Goal: Task Accomplishment & Management: Manage account settings

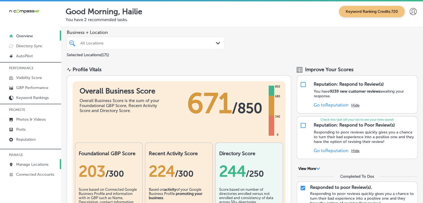
click at [36, 160] on link "Manage Locations" at bounding box center [30, 164] width 61 height 10
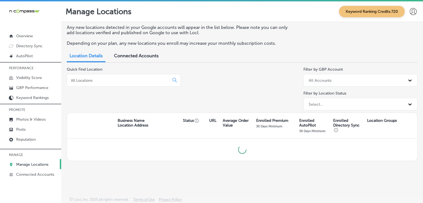
click at [104, 77] on div at bounding box center [124, 80] width 114 height 13
drag, startPoint x: 107, startPoint y: 83, endPoint x: 104, endPoint y: 79, distance: 4.6
click at [106, 83] on div at bounding box center [124, 80] width 114 height 13
click at [104, 79] on input at bounding box center [119, 80] width 98 height 5
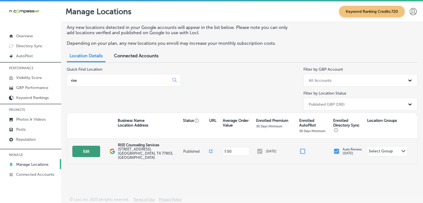
type input "rise"
click at [86, 152] on button "Edit" at bounding box center [86, 151] width 28 height 11
select select "US"
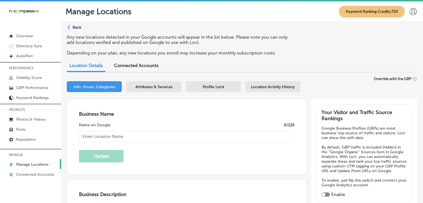
type input "RISE Counseling Services"
type input "[STREET_ADDRESS]"
type input "Suite 104"
type input "[PERSON_NAME]"
type input "77803"
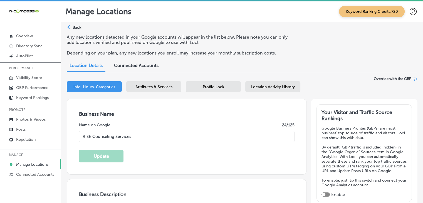
type input "US"
type input "[URL][DOMAIN_NAME]"
type textarea "At Rise, our person-centered, strengths-based, holistic approach is helpful for…"
type input "[PHONE_NUMBER]"
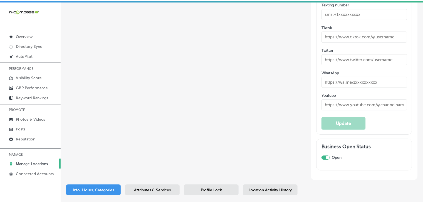
scroll to position [898, 0]
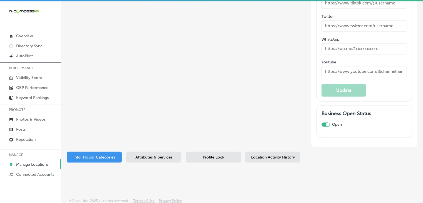
drag, startPoint x: 151, startPoint y: 156, endPoint x: 156, endPoint y: 152, distance: 6.6
click at [151, 156] on span "Attributes & Services" at bounding box center [153, 157] width 37 height 5
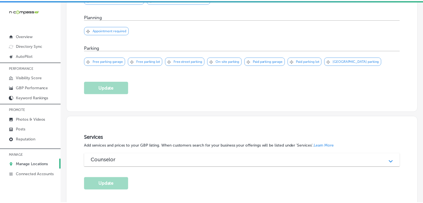
scroll to position [401, 0]
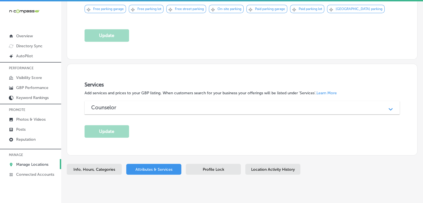
click at [194, 164] on div "Profile Lock" at bounding box center [213, 169] width 55 height 11
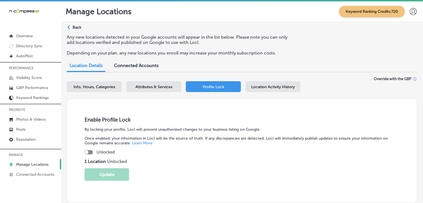
click at [89, 159] on strong "1 Location" at bounding box center [96, 161] width 23 height 5
click at [89, 151] on div at bounding box center [89, 152] width 8 height 4
checkbox input "true"
click at [100, 174] on button "Update" at bounding box center [107, 174] width 44 height 13
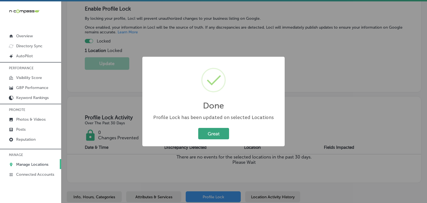
click at [205, 131] on button "Great" at bounding box center [213, 133] width 31 height 11
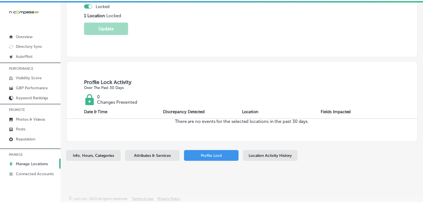
scroll to position [145, 0]
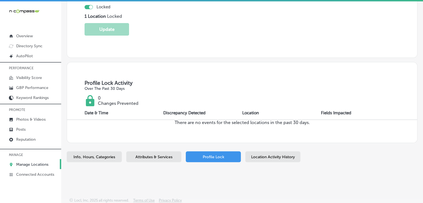
click at [266, 153] on div "Location Activity History" at bounding box center [272, 156] width 55 height 11
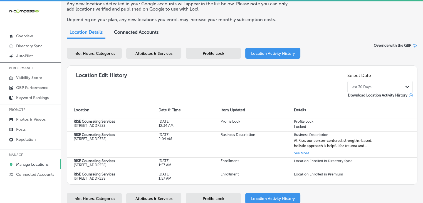
scroll to position [26, 0]
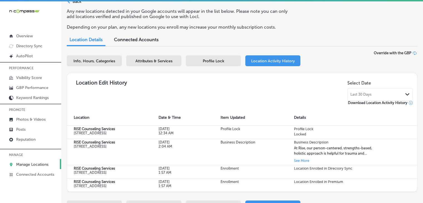
click at [357, 88] on div "Select Date Last 30 Days Path Created with Sketch." at bounding box center [379, 89] width 65 height 23
click at [358, 96] on span "Last 30 Days" at bounding box center [360, 94] width 21 height 4
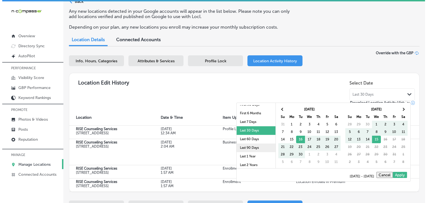
scroll to position [32, 0]
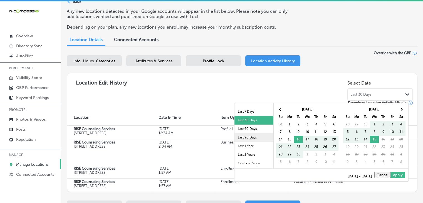
click at [258, 137] on li "Last 90 Days" at bounding box center [253, 137] width 39 height 9
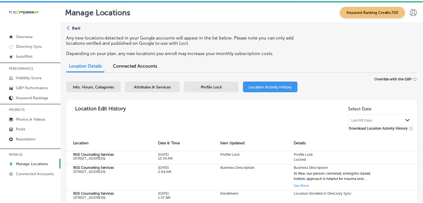
scroll to position [0, 0]
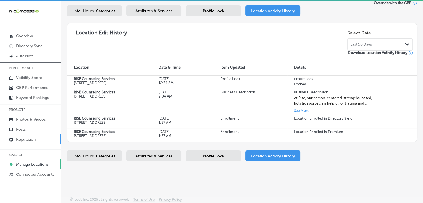
click at [46, 140] on link "Reputation" at bounding box center [30, 139] width 61 height 10
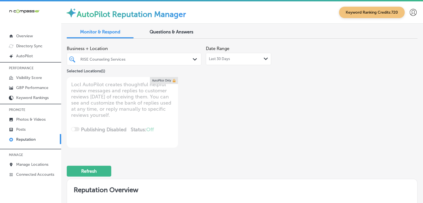
click at [237, 68] on div "Business + Location RISE Counseling Services Path Created with Sketch. Selected…" at bounding box center [172, 58] width 210 height 31
click at [235, 66] on div "Business + Location RISE Counseling Services Path Created with Sketch. Selected…" at bounding box center [172, 58] width 210 height 31
click at [229, 62] on div "Last 30 Days Path Created with Sketch." at bounding box center [238, 59] width 65 height 12
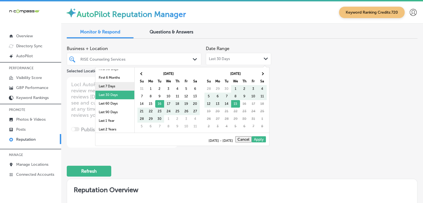
scroll to position [32, 0]
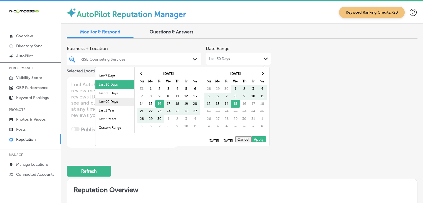
click at [110, 98] on li "Last 90 Days" at bounding box center [114, 102] width 39 height 9
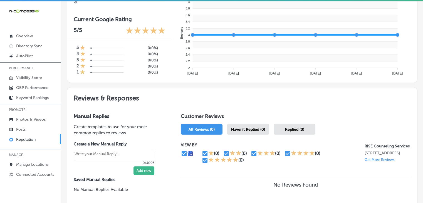
type textarea "x"
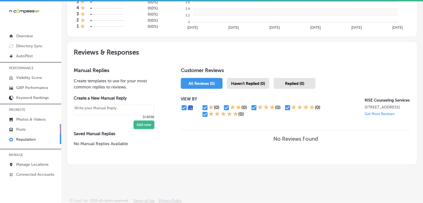
click at [47, 131] on link "Posts" at bounding box center [30, 129] width 61 height 10
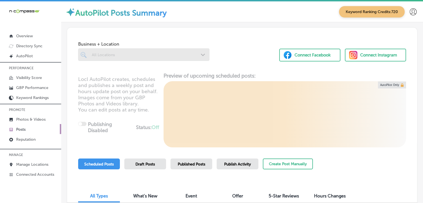
click at [255, 165] on div "Publish Activity" at bounding box center [238, 163] width 42 height 11
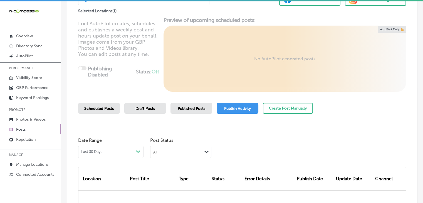
click at [129, 154] on div "Last 30 Days Path Created with Sketch." at bounding box center [110, 152] width 59 height 4
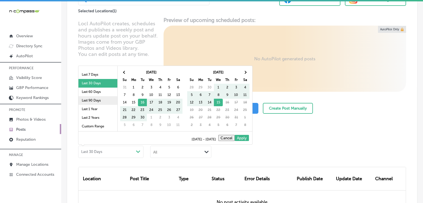
click at [102, 97] on li "Last 90 Days" at bounding box center [97, 100] width 39 height 9
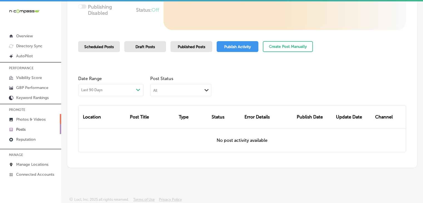
click at [37, 121] on link "Photos & Videos" at bounding box center [30, 119] width 61 height 10
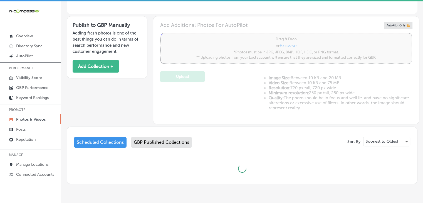
type input "5"
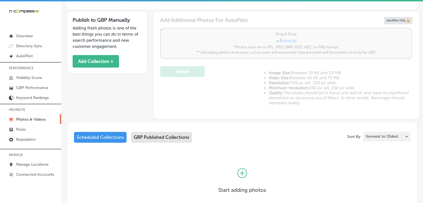
click at [385, 132] on div "Soonest to Oldest" at bounding box center [386, 136] width 46 height 9
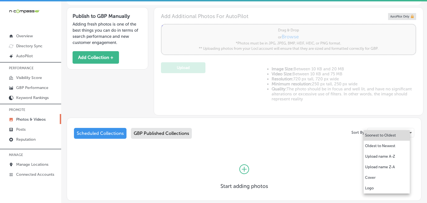
click at [206, 140] on div at bounding box center [213, 101] width 427 height 203
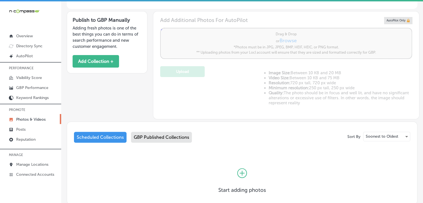
click at [180, 138] on div "GBP Published Collections" at bounding box center [161, 137] width 61 height 11
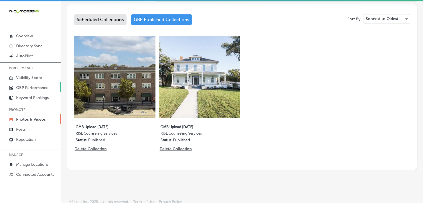
click at [41, 86] on p "GBP Performance" at bounding box center [32, 87] width 32 height 5
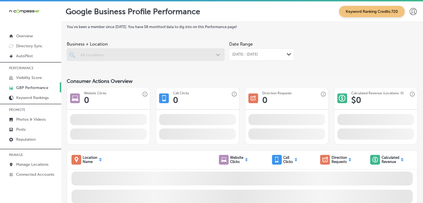
click at [275, 51] on div "[DATE] - [DATE] Path Created with Sketch." at bounding box center [261, 54] width 65 height 12
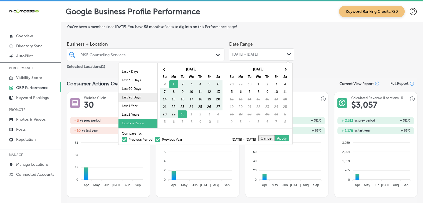
click at [136, 95] on li "Last 90 Days" at bounding box center [137, 97] width 39 height 9
